Goal: Check status: Check status

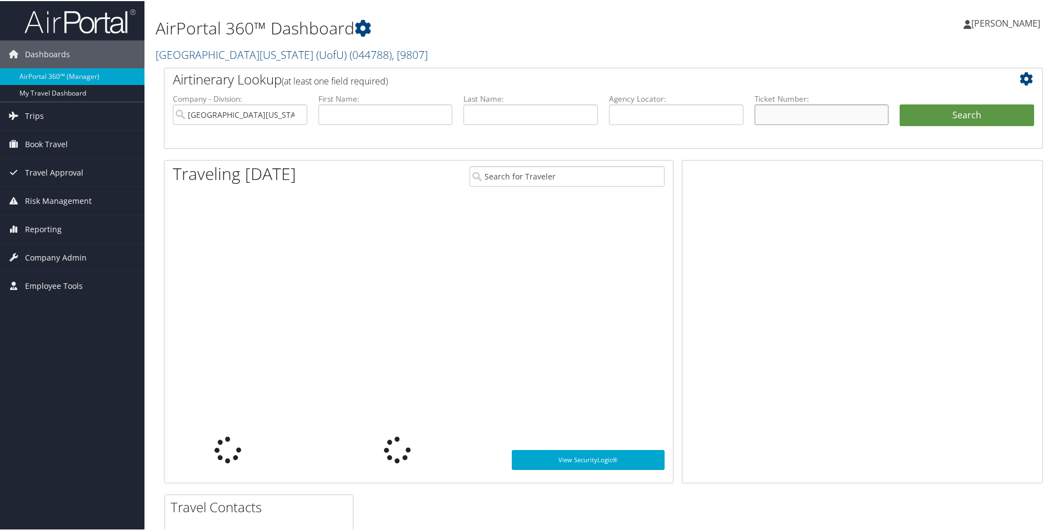
click at [781, 108] on input "text" at bounding box center [822, 113] width 134 height 21
paste input "0457232687766"
type input "0457232687766"
click at [961, 120] on button "Search" at bounding box center [967, 114] width 134 height 22
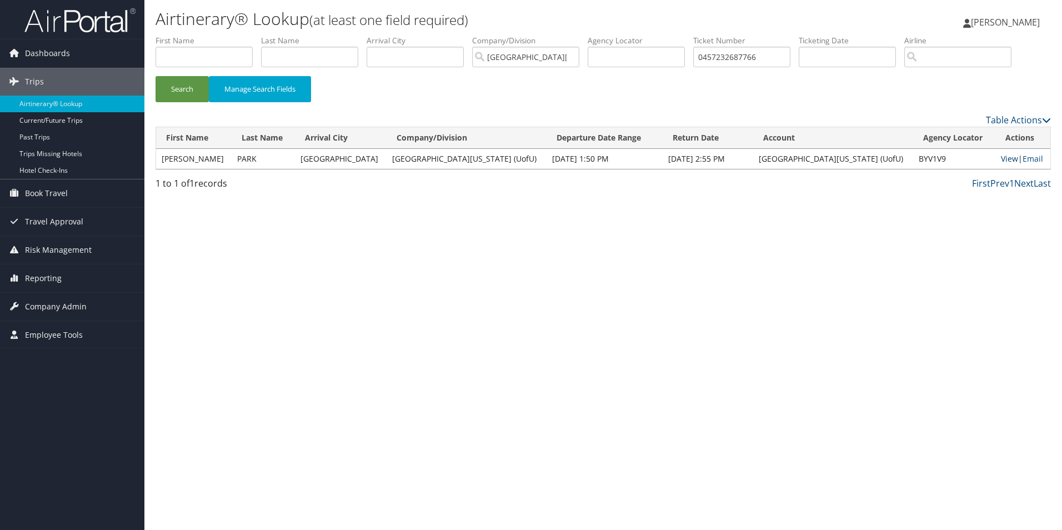
click at [1001, 159] on link "View" at bounding box center [1009, 158] width 17 height 11
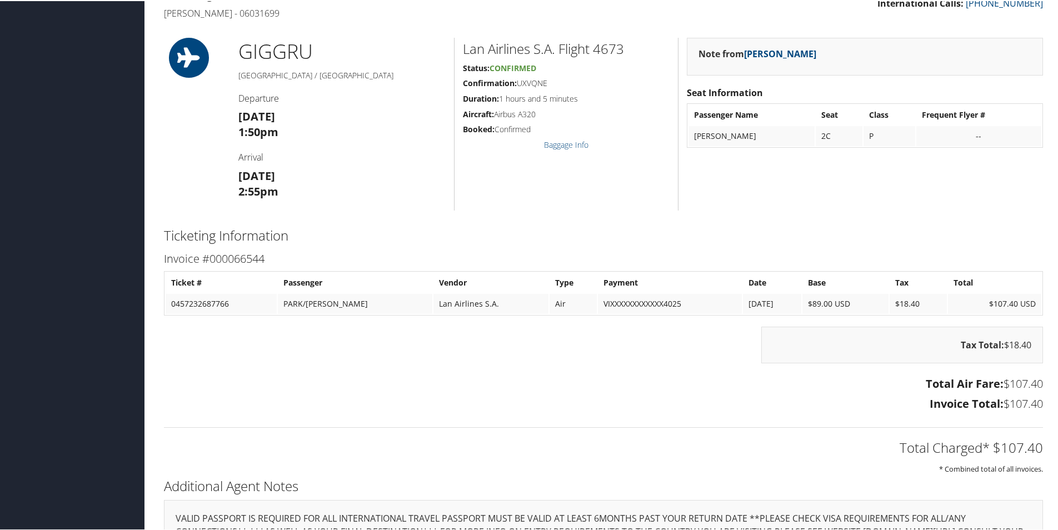
scroll to position [389, 0]
